Goal: Task Accomplishment & Management: Manage account settings

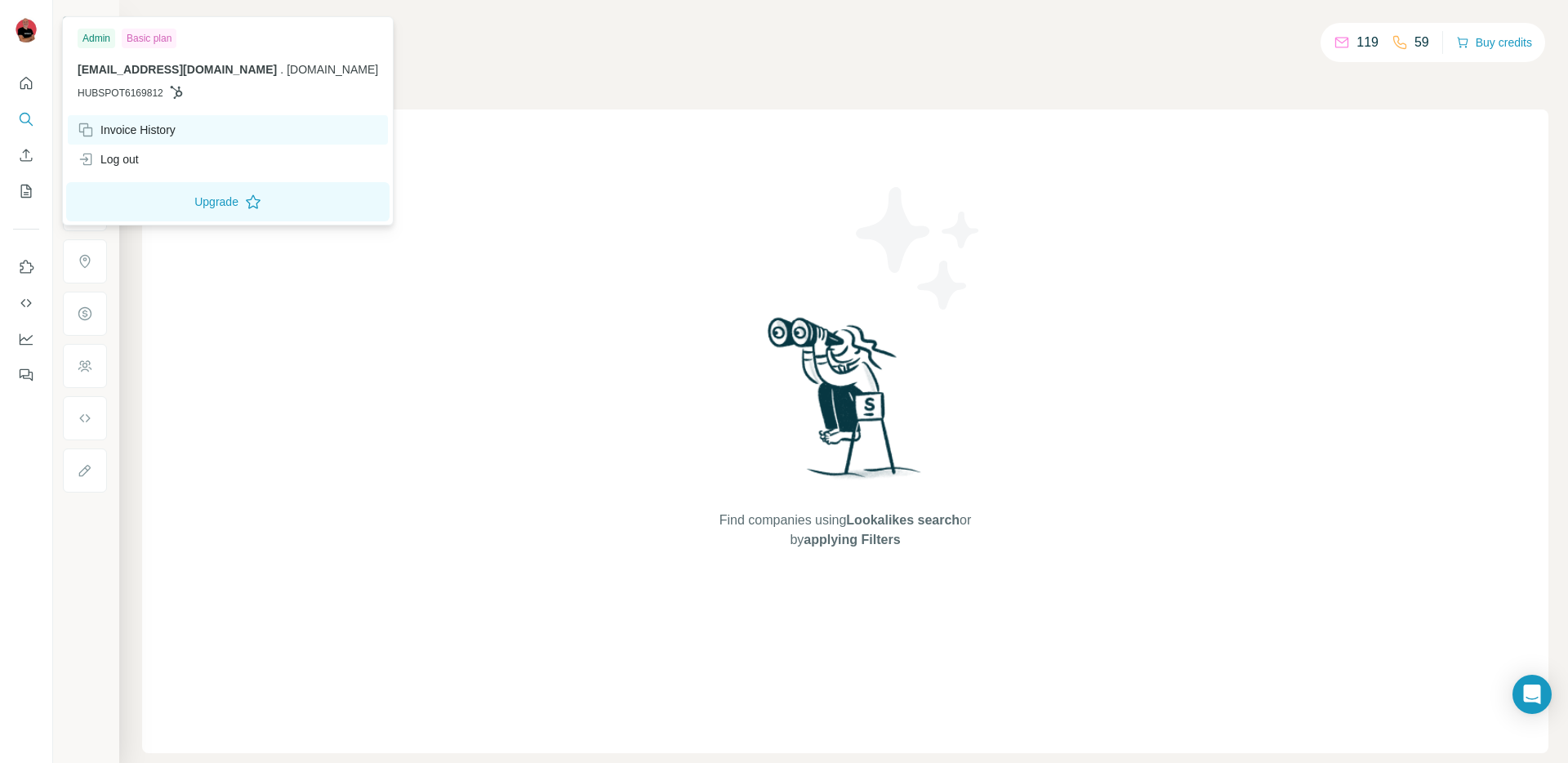
click at [151, 129] on div "Invoice History" at bounding box center [126, 130] width 98 height 17
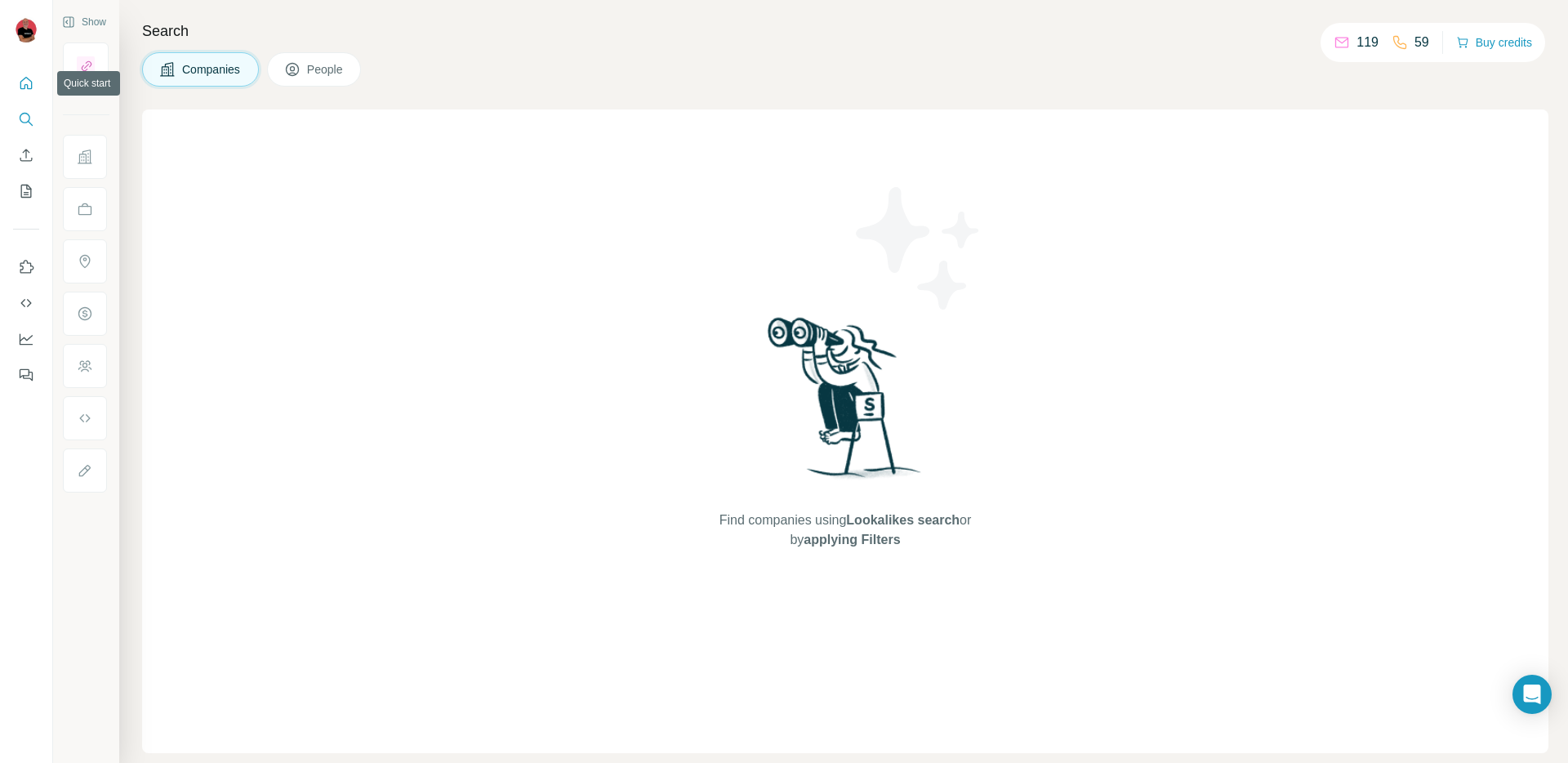
click at [24, 78] on icon "Quick start" at bounding box center [26, 83] width 12 height 12
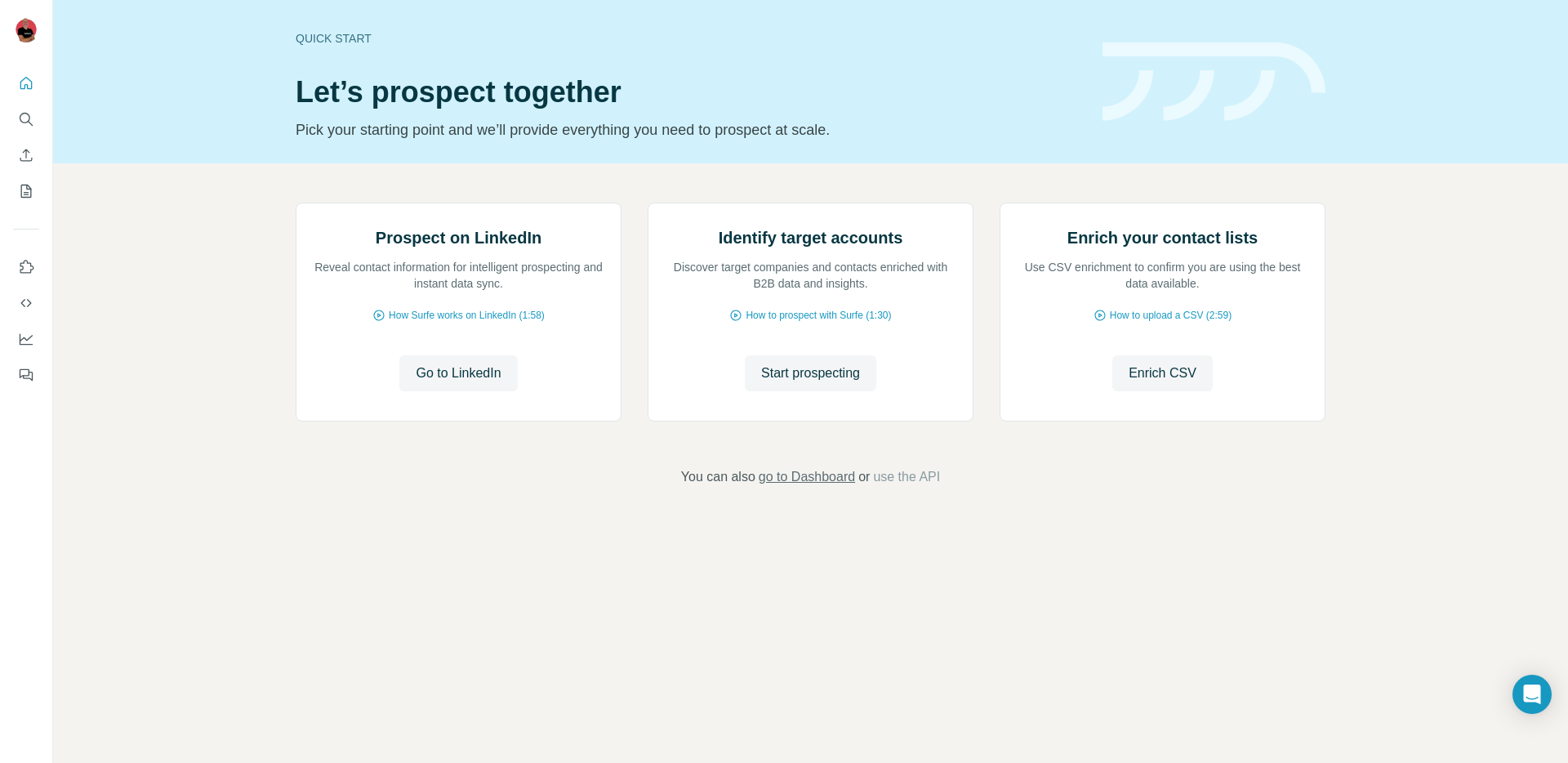
click at [828, 486] on span "go to Dashboard" at bounding box center [807, 477] width 97 height 20
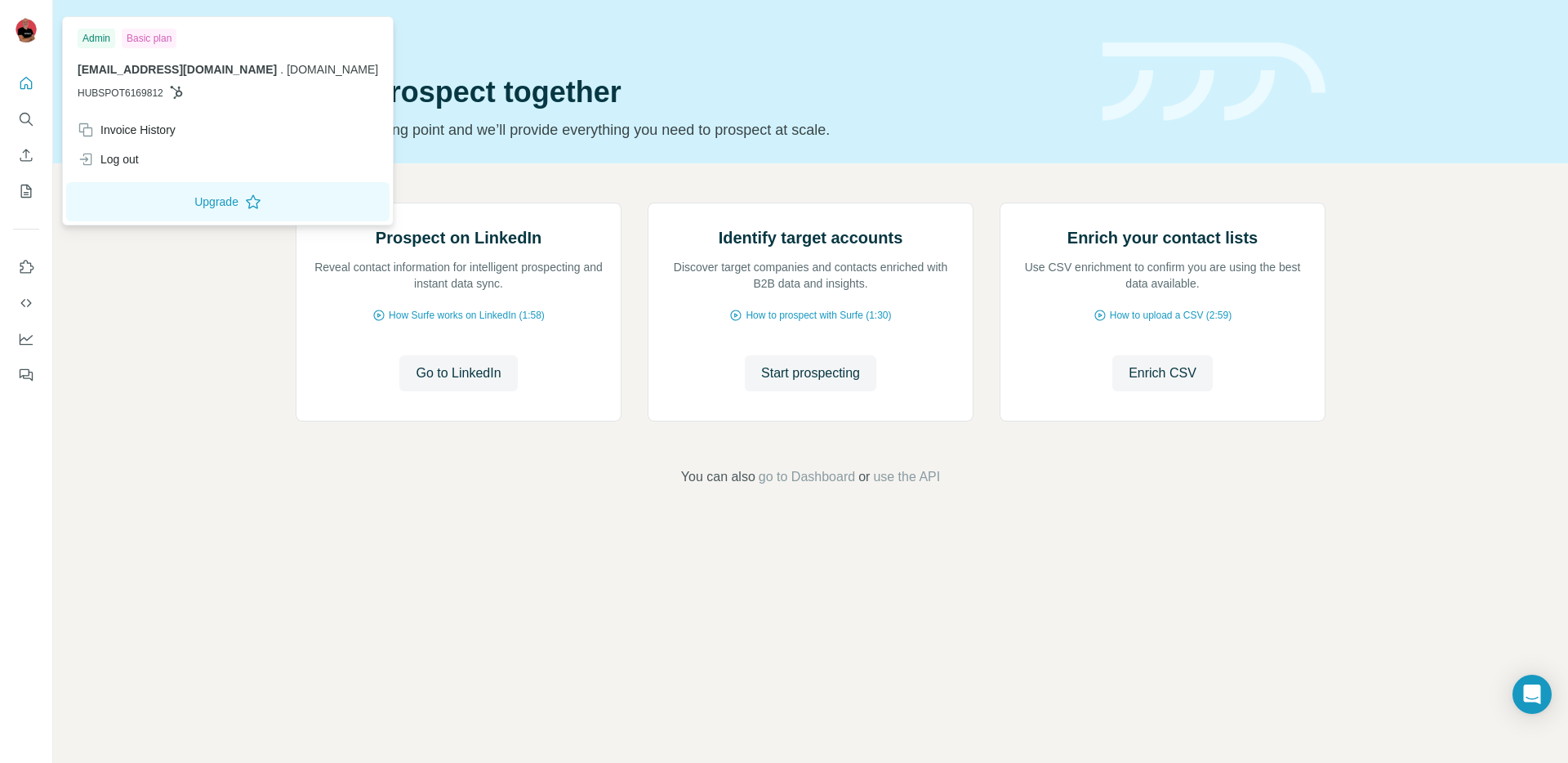
click at [30, 23] on img at bounding box center [26, 30] width 26 height 26
click at [149, 195] on button "Upgrade" at bounding box center [228, 201] width 324 height 39
